Goal: Find specific page/section: Find specific page/section

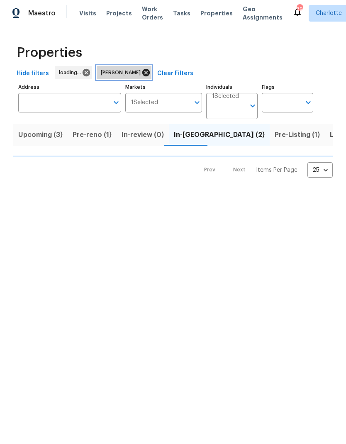
click at [142, 73] on icon at bounding box center [146, 72] width 9 height 9
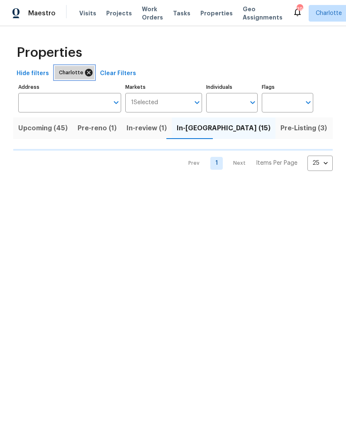
click at [85, 75] on icon at bounding box center [88, 72] width 7 height 7
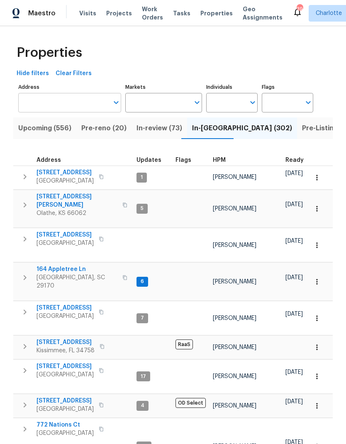
click at [71, 100] on input "Address" at bounding box center [63, 103] width 90 height 20
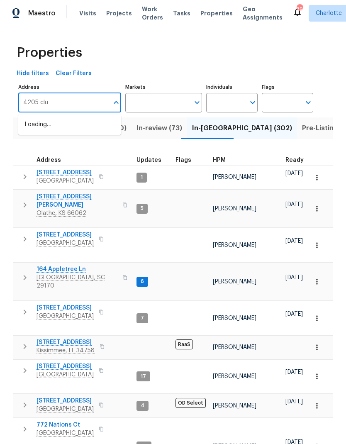
type input "4205 club"
click at [105, 126] on li "4205 Club Pointe Ct Winston Salem NC 27104" at bounding box center [69, 125] width 103 height 14
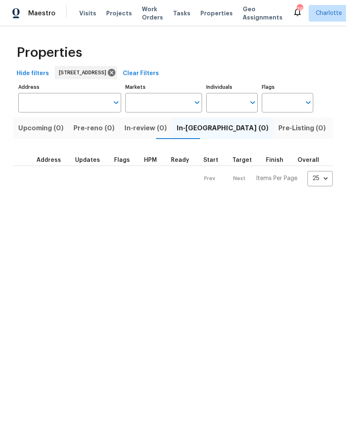
type input "4205 Club Pointe Ct Winston Salem NC 27104"
click at [336, 125] on span "Listed (1)" at bounding box center [351, 128] width 30 height 12
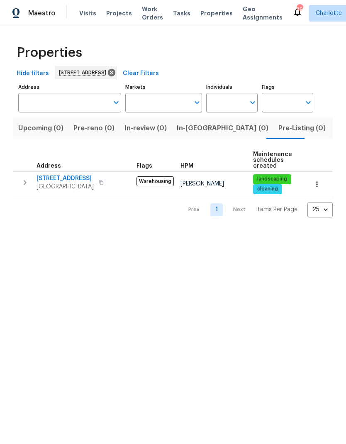
type input "4205 Club Pointe Ct Winston Salem NC 27104"
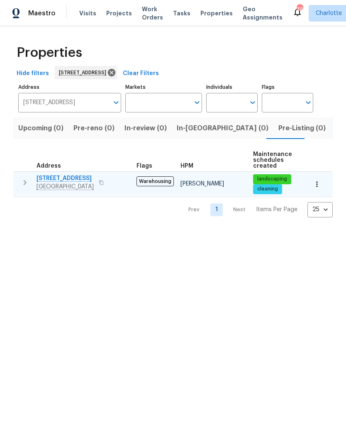
click at [62, 187] on span "[GEOGRAPHIC_DATA]" at bounding box center [65, 187] width 57 height 8
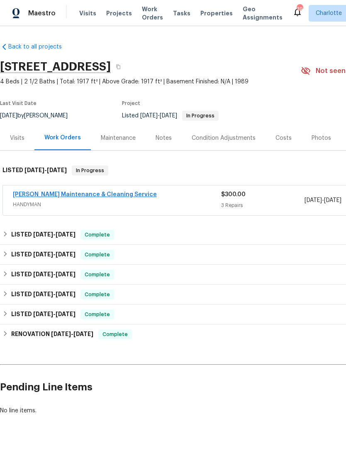
click at [46, 197] on link "[PERSON_NAME] Maintenance & Cleaning Service" at bounding box center [85, 195] width 144 height 6
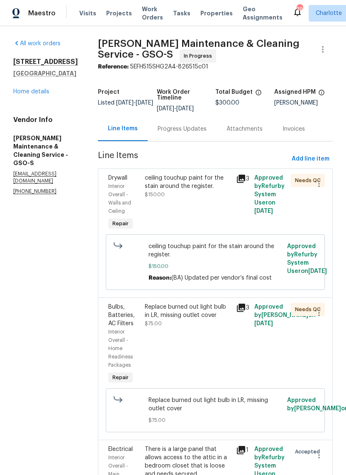
click at [201, 129] on div "Progress Updates" at bounding box center [182, 129] width 49 height 8
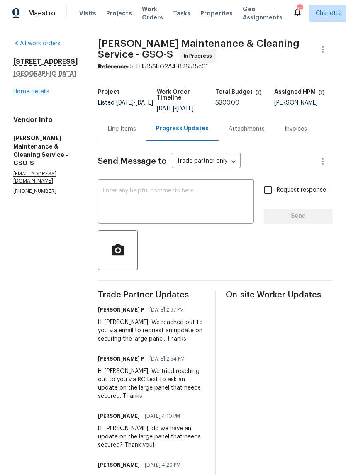
click at [39, 94] on link "Home details" at bounding box center [31, 92] width 36 height 6
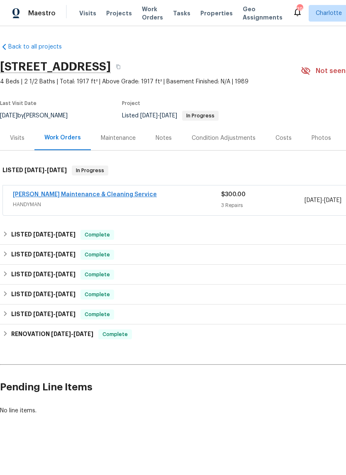
click at [83, 196] on link "[PERSON_NAME] Maintenance & Cleaning Service" at bounding box center [85, 195] width 144 height 6
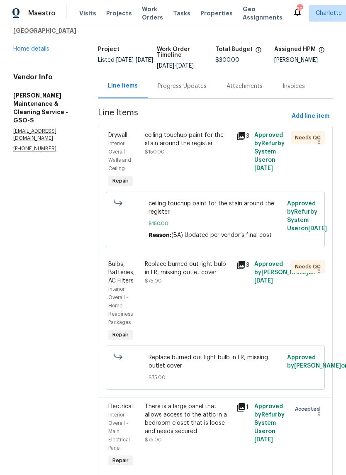
scroll to position [78, 0]
